Goal: Task Accomplishment & Management: Manage account settings

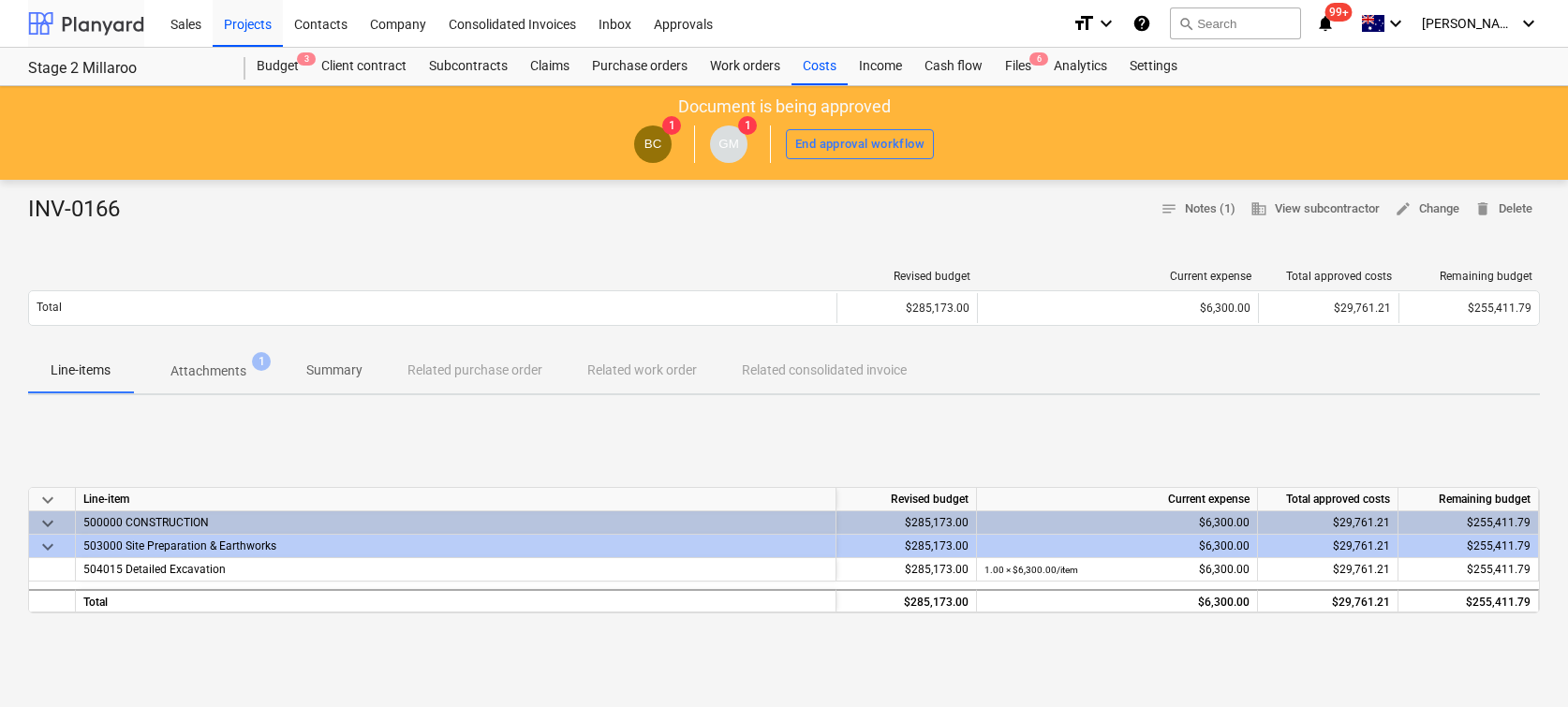
click at [67, 18] on div at bounding box center [86, 23] width 116 height 47
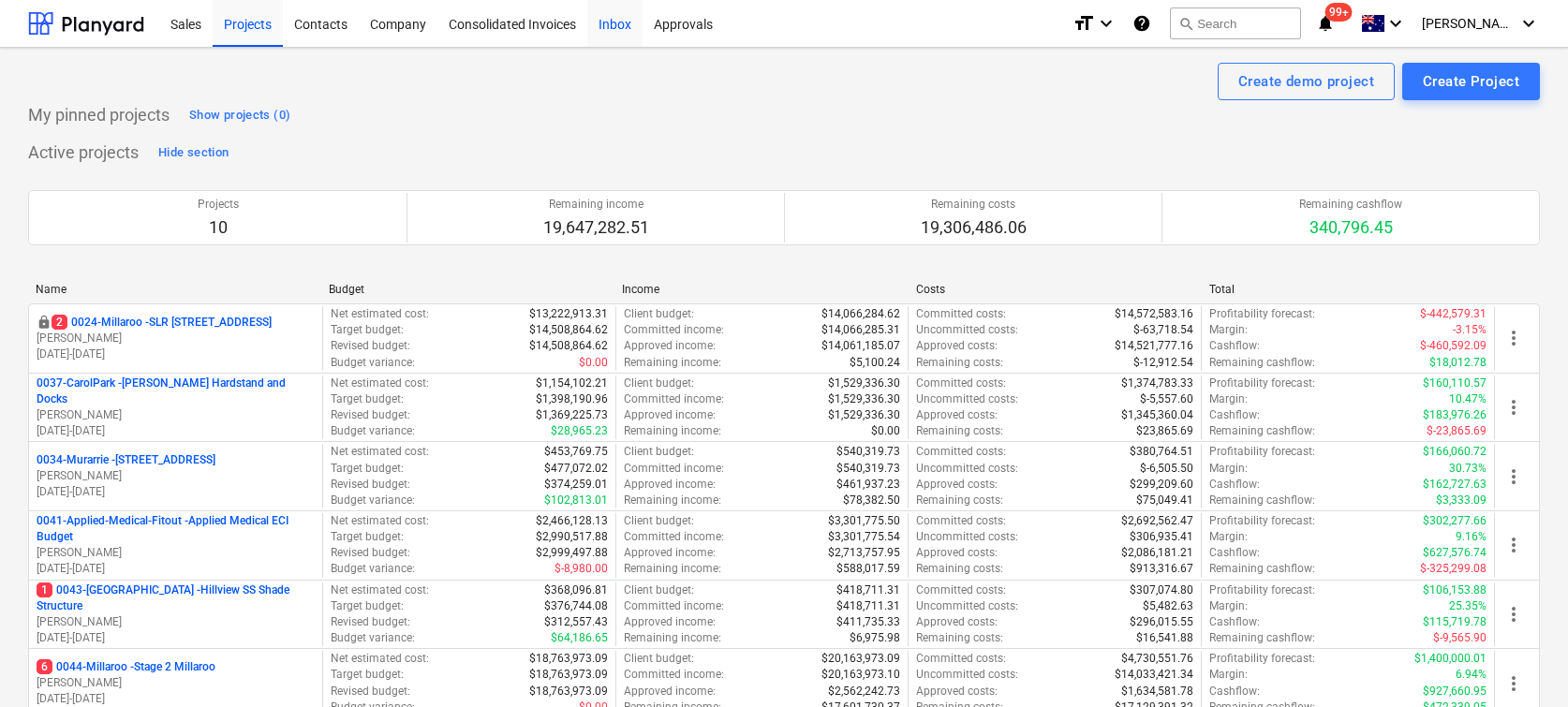
click at [628, 27] on div "Inbox" at bounding box center [615, 23] width 55 height 48
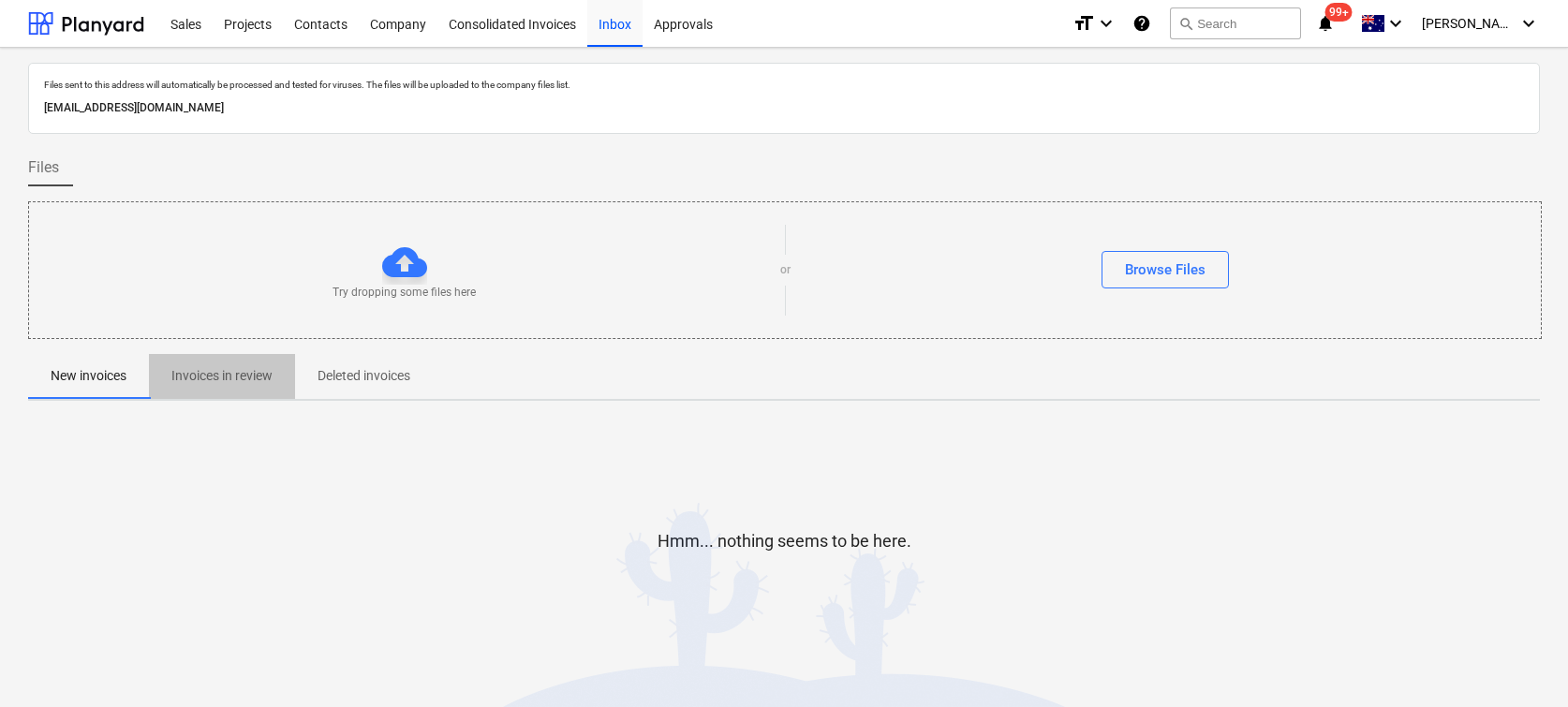
click at [220, 374] on p "Invoices in review" at bounding box center [221, 376] width 101 height 19
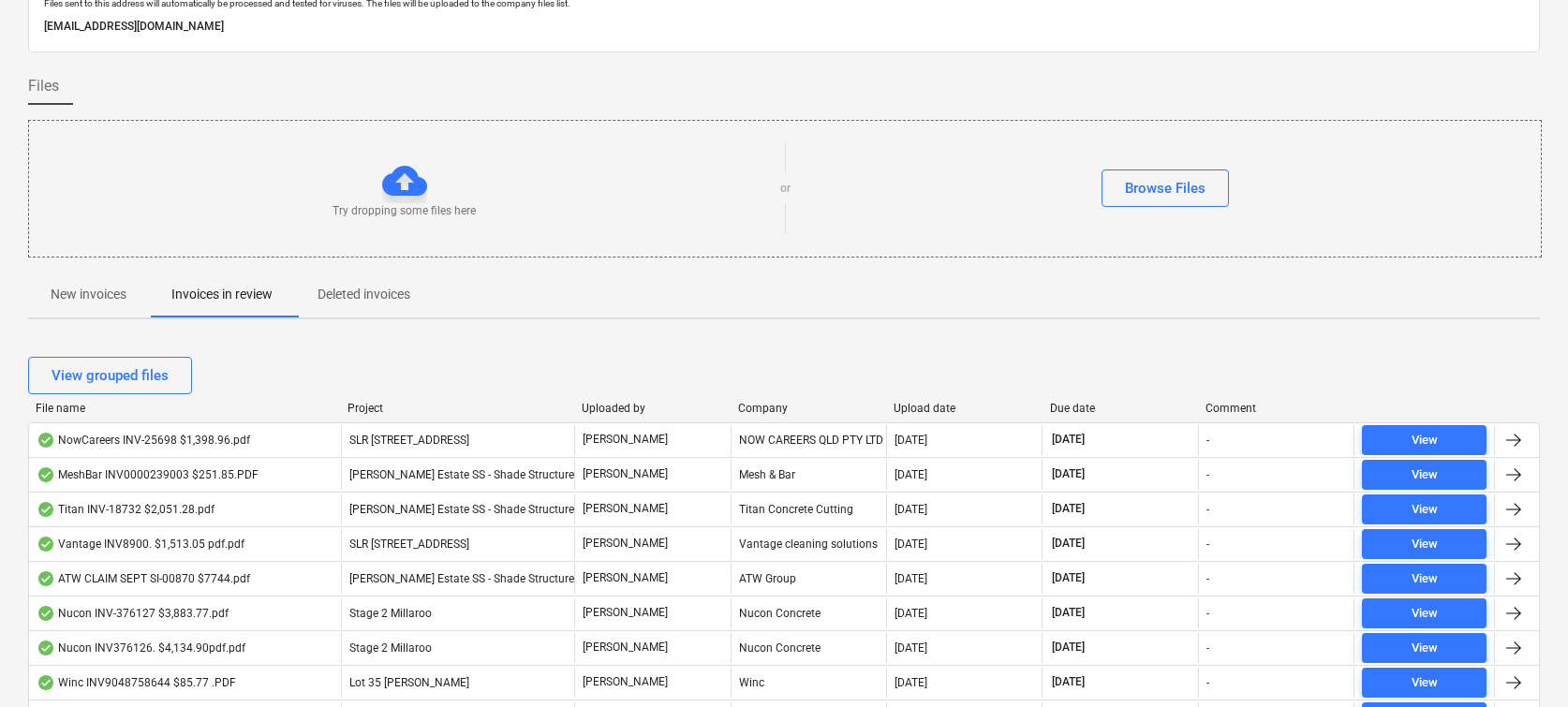
scroll to position [88, 0]
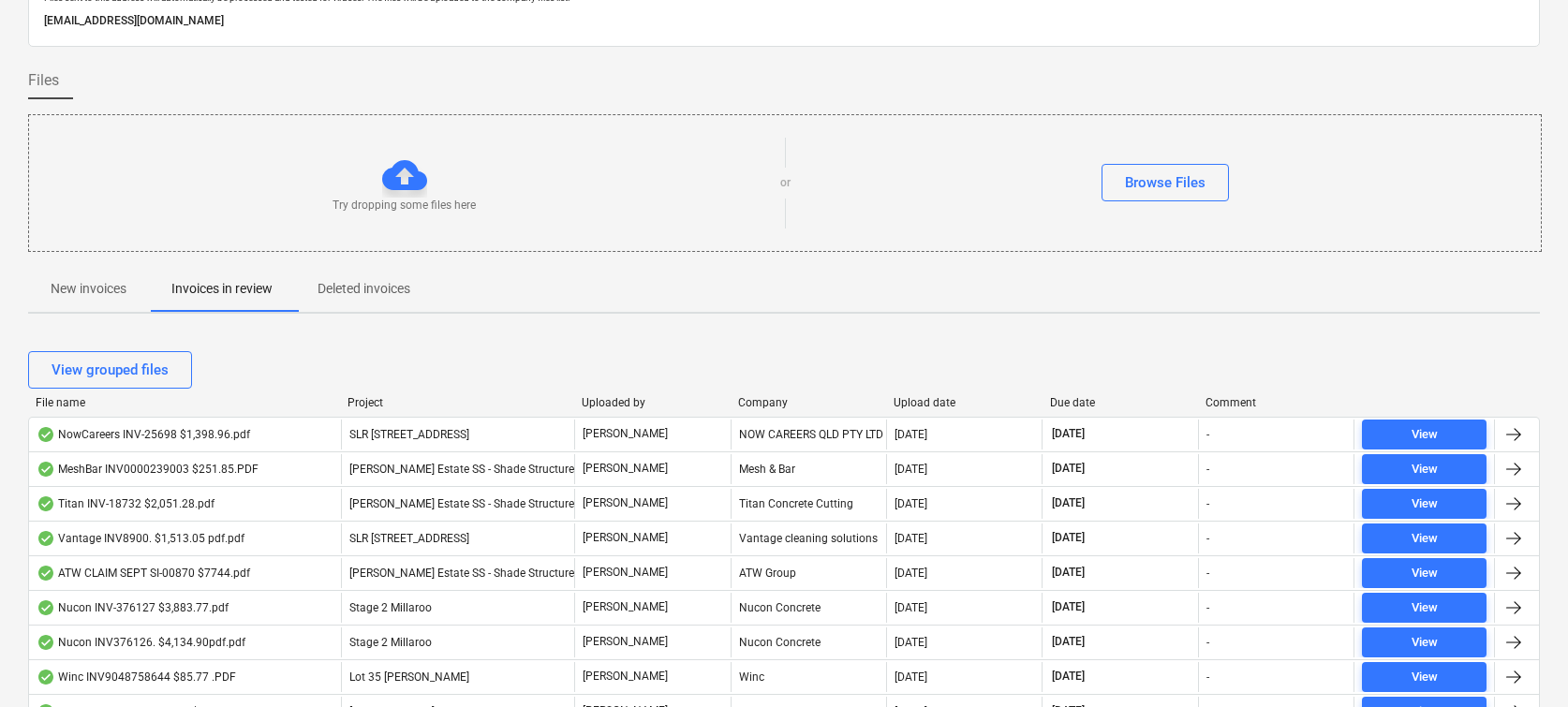
click at [1075, 395] on div "View grouped files File name Project Uploaded by Company Upload date Due date C…" at bounding box center [784, 635] width 1512 height 612
click at [1065, 400] on div "Due date" at bounding box center [1121, 403] width 141 height 13
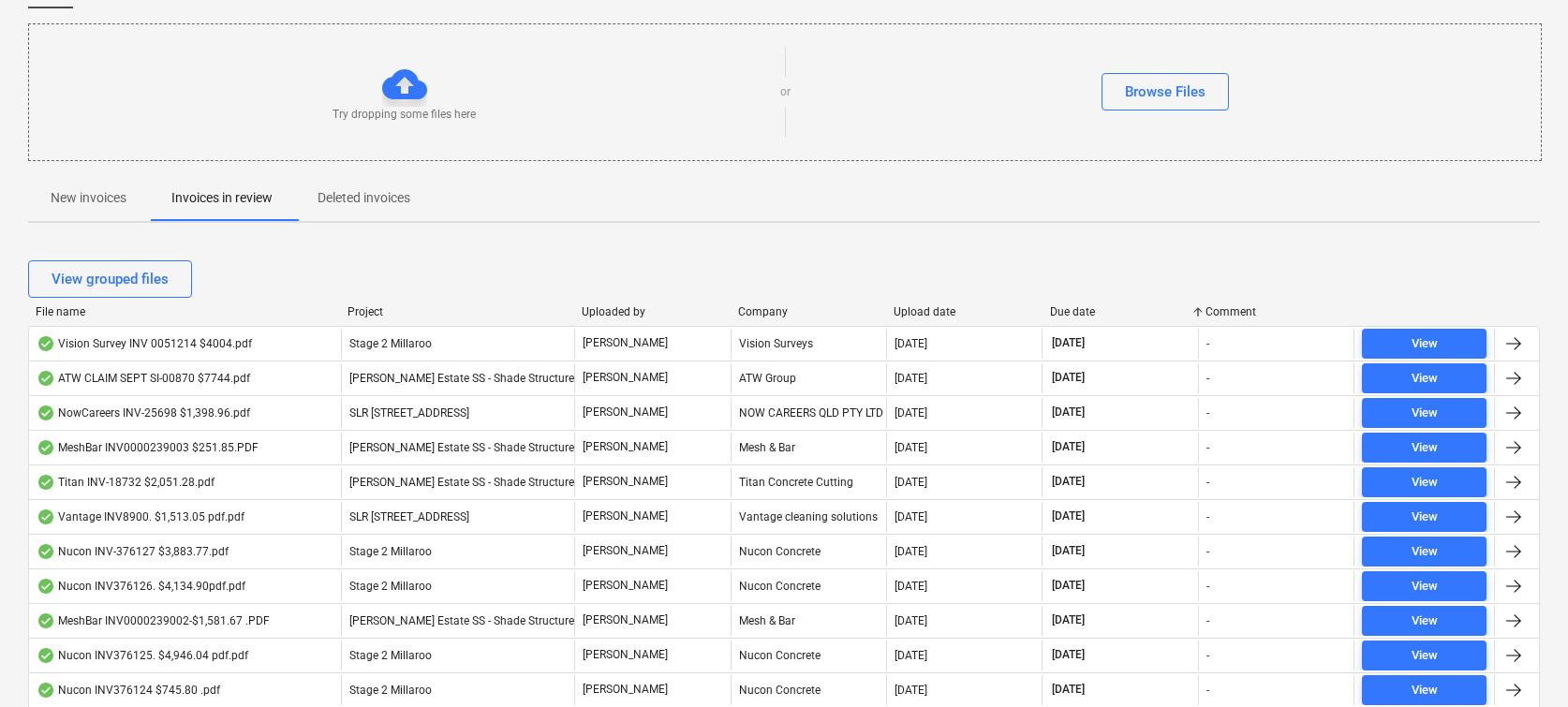
scroll to position [0, 0]
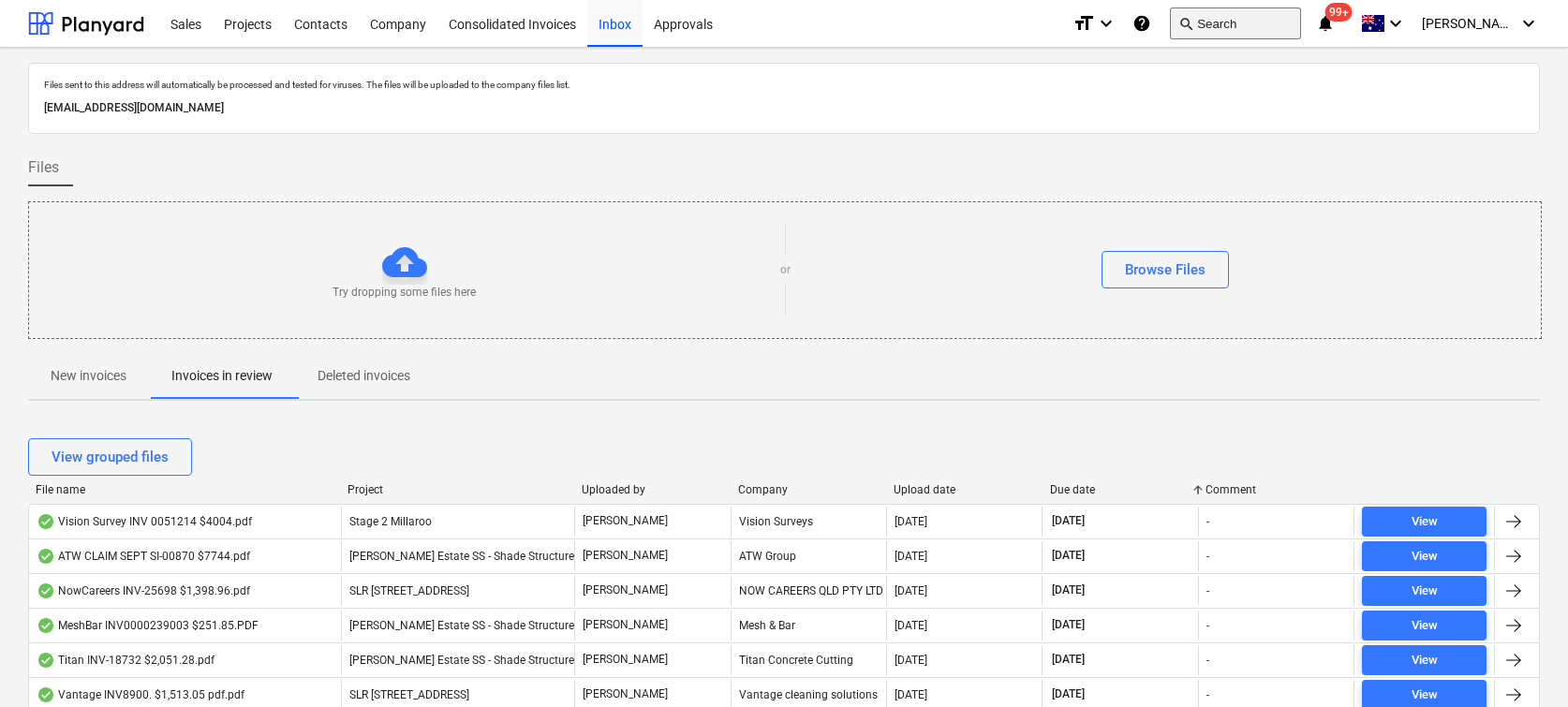
click at [1238, 20] on button "search Search" at bounding box center [1235, 23] width 131 height 32
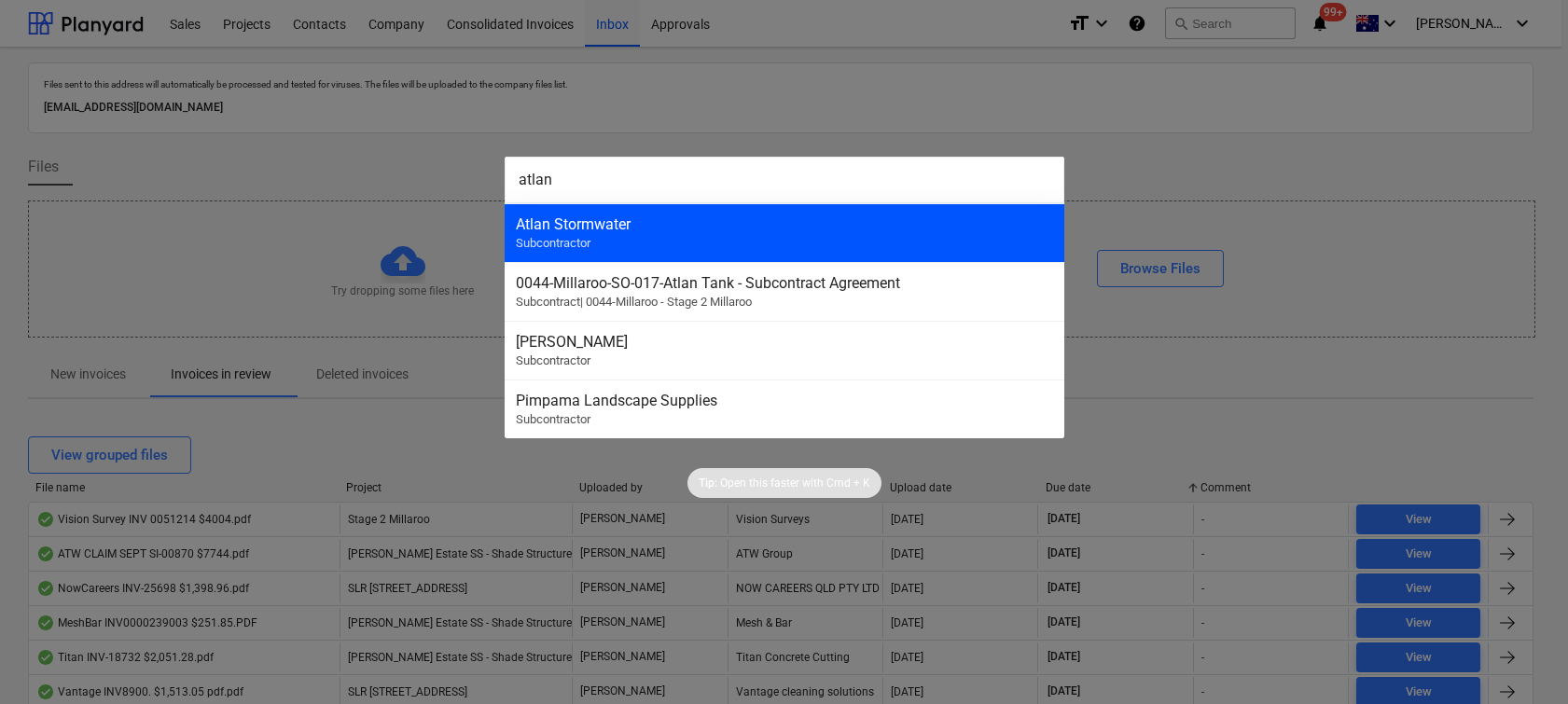
type input "atlan"
click at [841, 225] on div "Atlan Stormwater" at bounding box center [784, 224] width 537 height 18
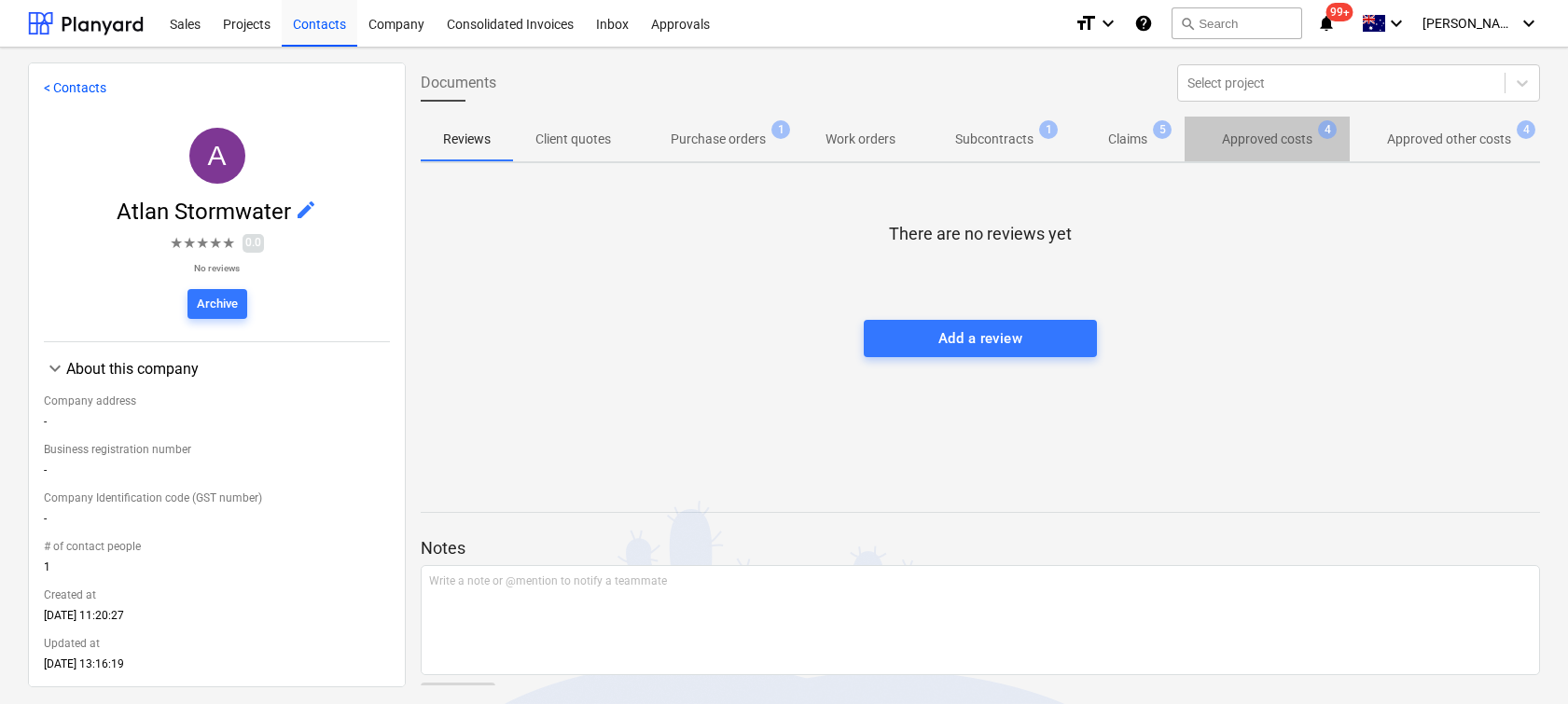
click at [1300, 144] on p "Approved costs" at bounding box center [1267, 139] width 90 height 19
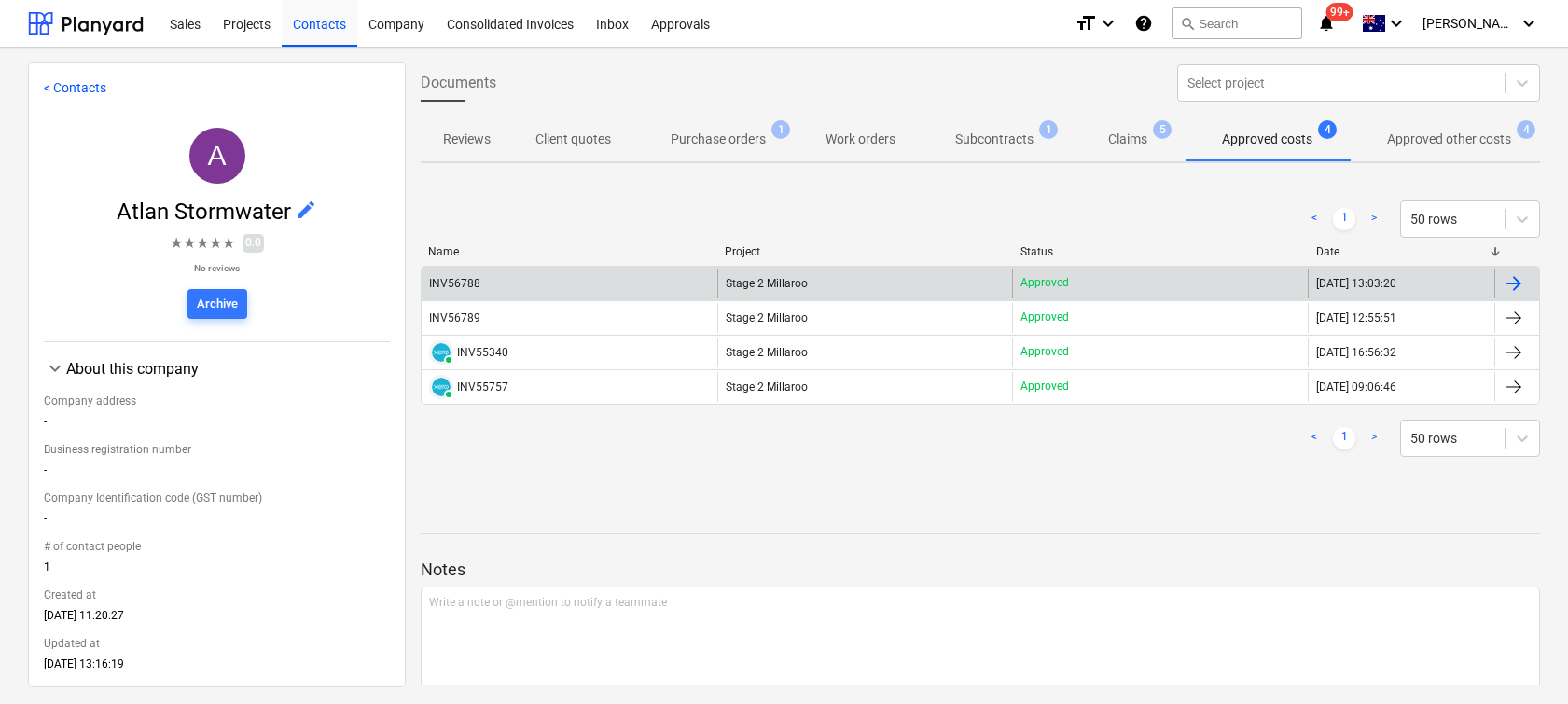
click at [461, 293] on div "INV56788" at bounding box center [569, 284] width 296 height 30
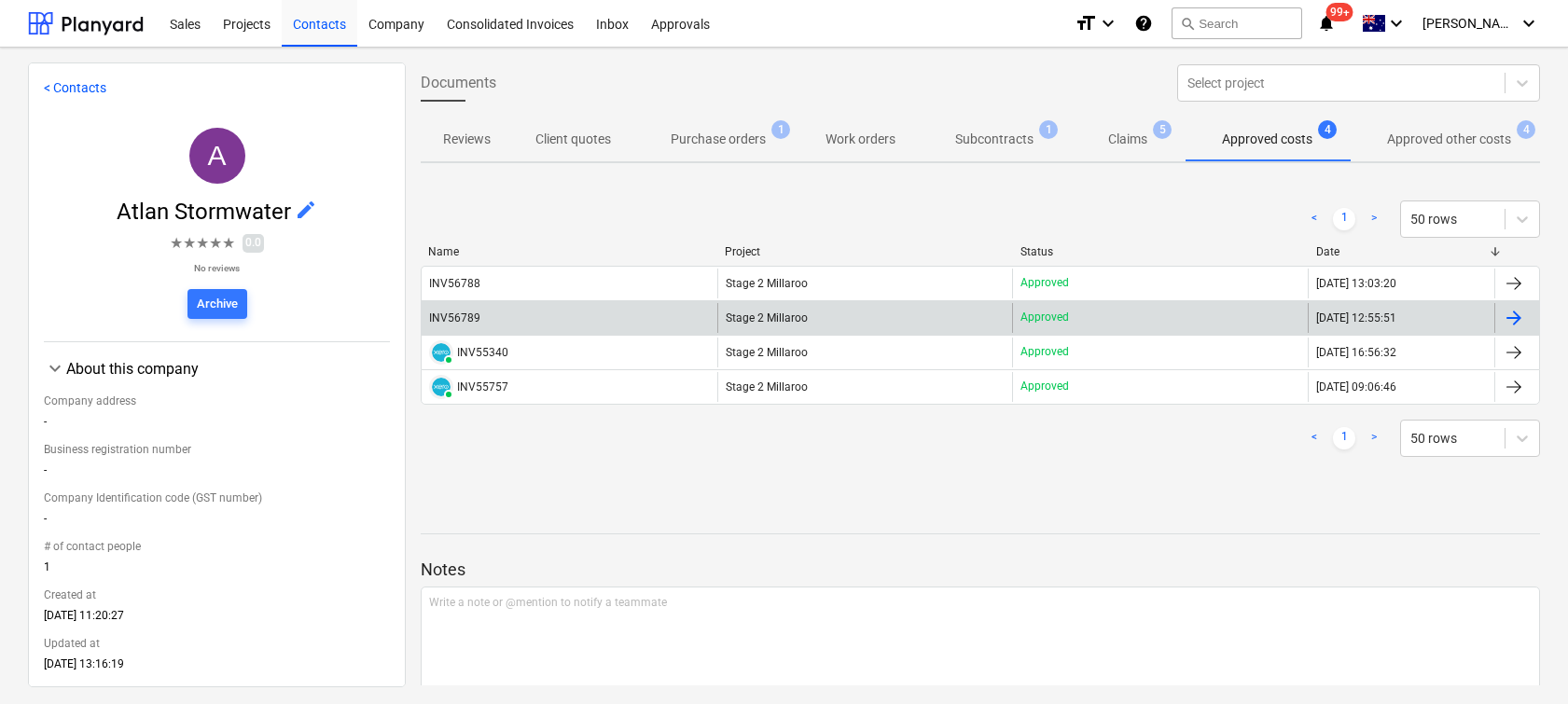
click at [479, 323] on div "INV56789" at bounding box center [456, 318] width 55 height 13
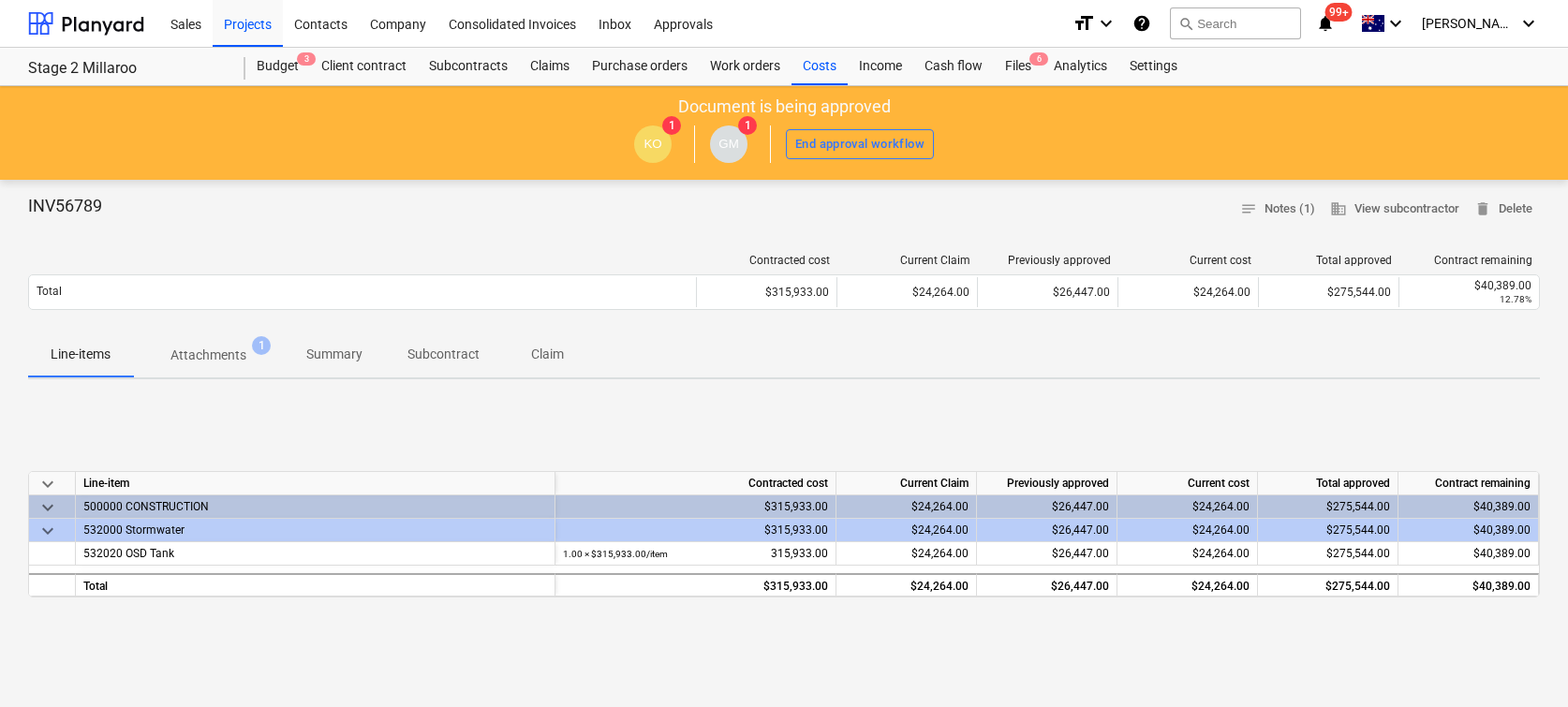
click at [229, 360] on p "Attachments" at bounding box center [208, 355] width 76 height 19
